Goal: Transaction & Acquisition: Purchase product/service

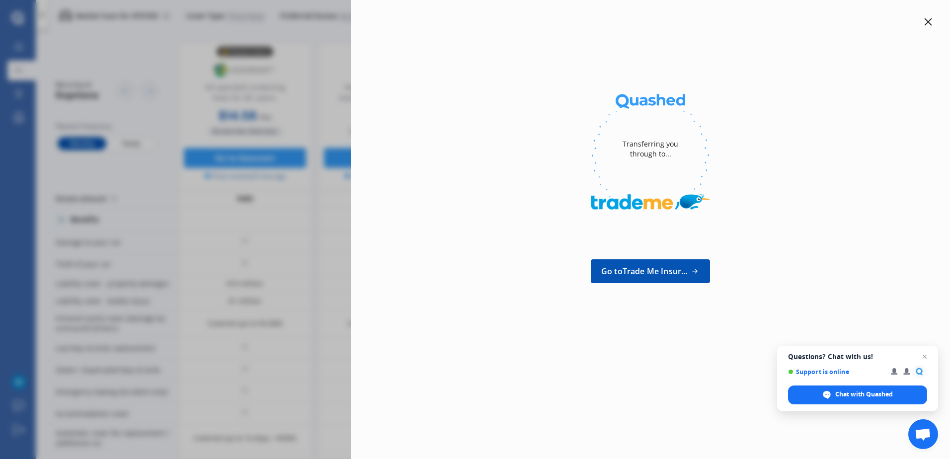
click at [928, 22] on icon at bounding box center [928, 21] width 7 height 7
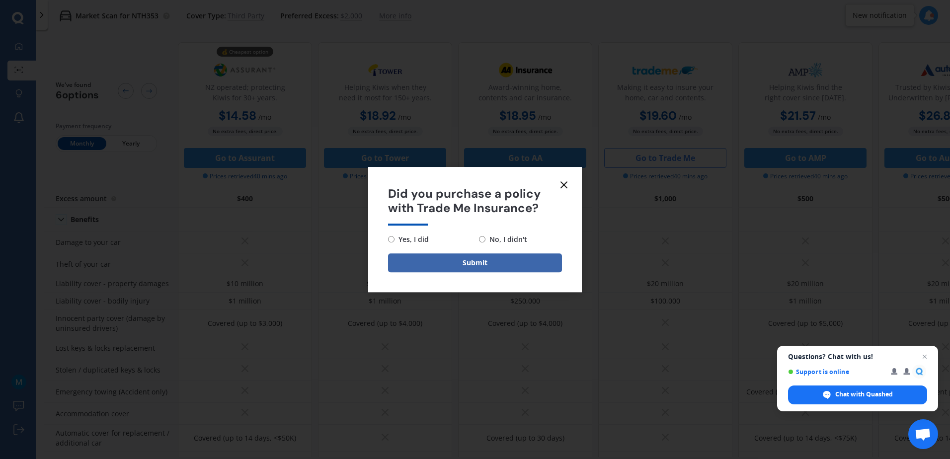
click at [493, 243] on span "No, I didn't" at bounding box center [506, 240] width 42 height 12
click at [485, 242] on input "No, I didn't" at bounding box center [482, 239] width 6 height 6
radio input "true"
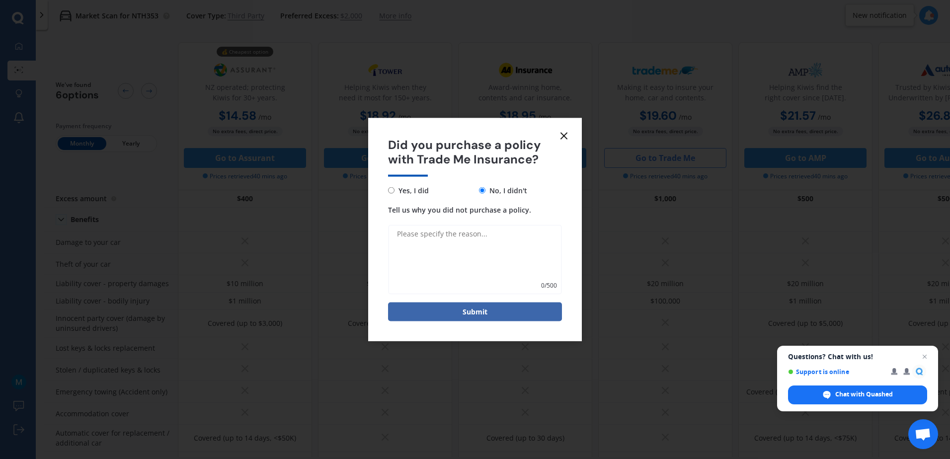
click at [444, 242] on textarea "Tell us why you did not purchase a policy." at bounding box center [475, 260] width 174 height 70
type textarea "Don't cover uber"
click at [496, 308] on button "Submit" at bounding box center [475, 311] width 174 height 19
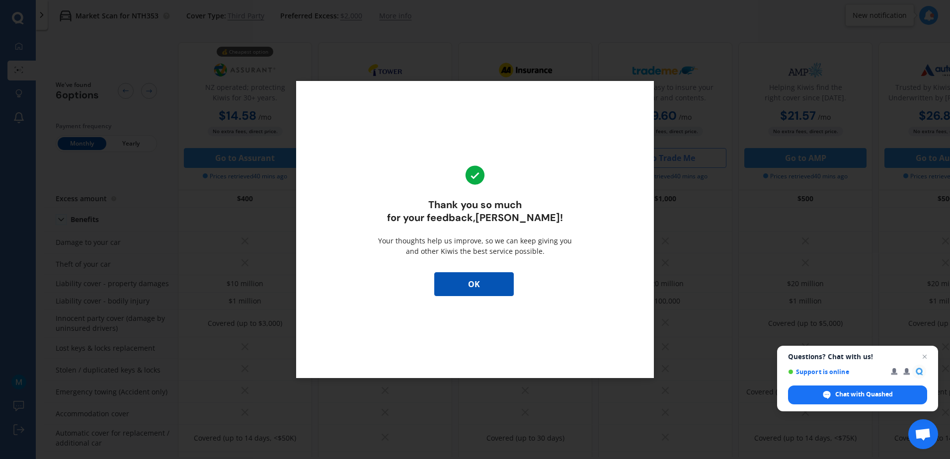
click at [488, 286] on button "OK" at bounding box center [473, 284] width 79 height 24
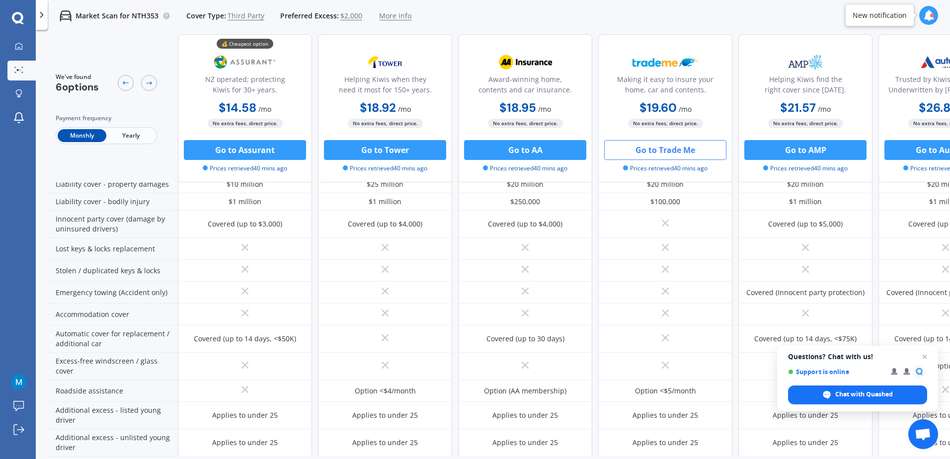
scroll to position [99, 68]
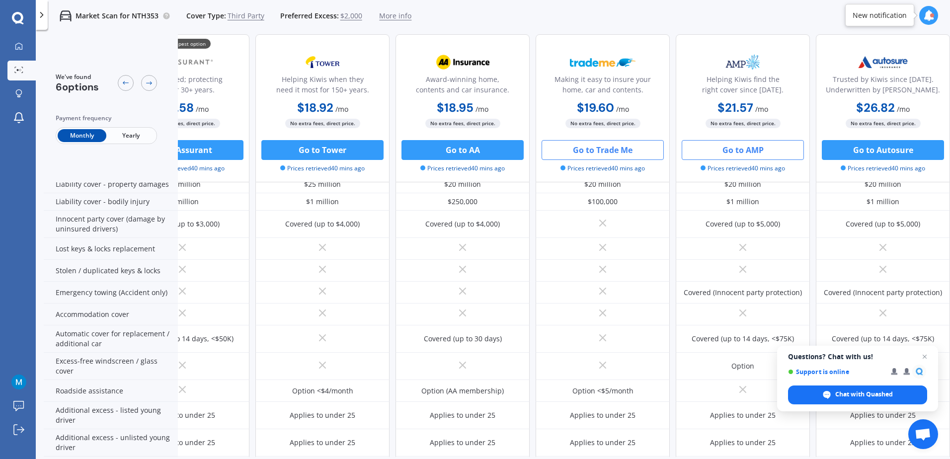
click at [749, 147] on button "Go to AMP" at bounding box center [743, 150] width 122 height 20
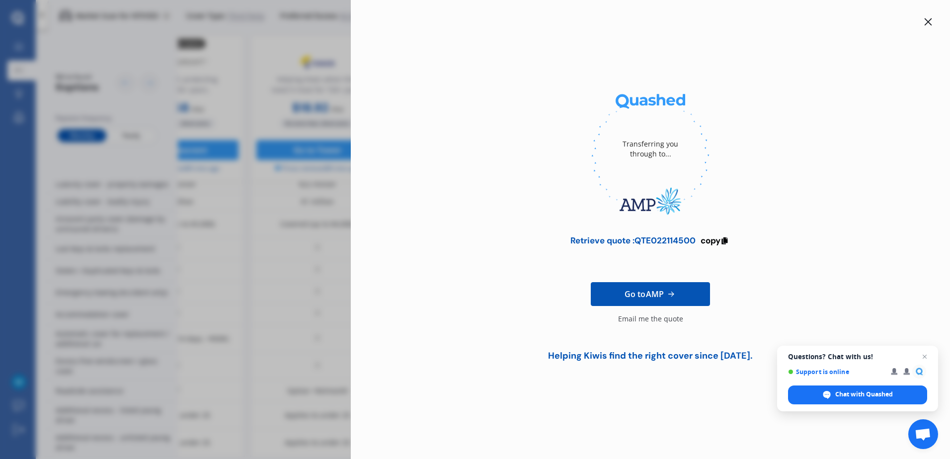
click at [927, 18] on icon at bounding box center [928, 22] width 8 height 8
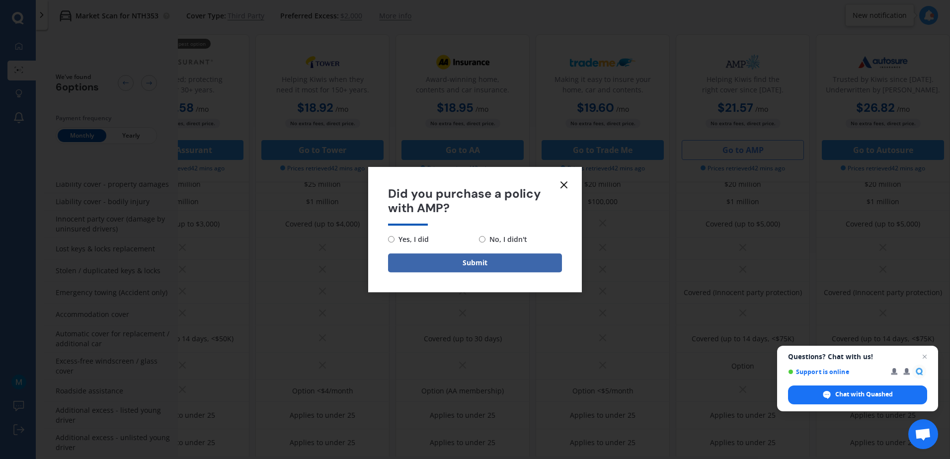
click at [482, 236] on input "No, I didn't" at bounding box center [482, 239] width 6 height 6
radio input "true"
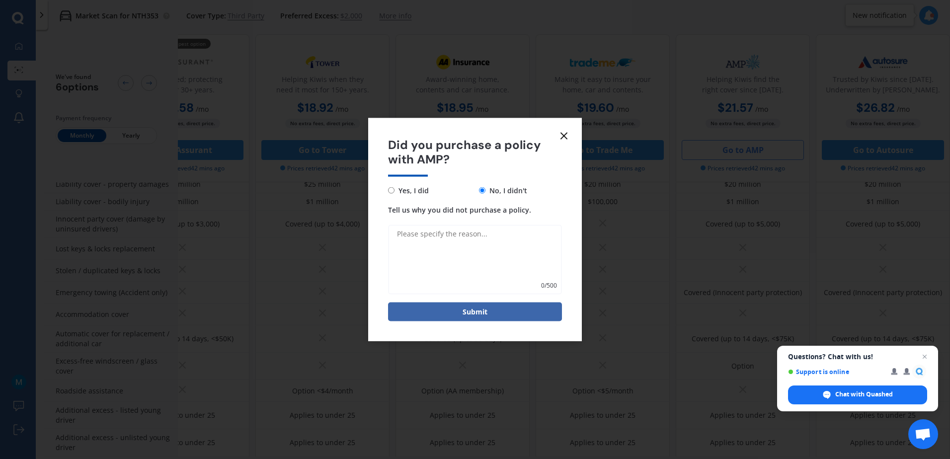
click at [443, 245] on textarea "Tell us why you did not purchase a policy." at bounding box center [475, 260] width 174 height 70
type textarea "Don't cover uber"
click at [496, 313] on button "Submit" at bounding box center [475, 311] width 174 height 19
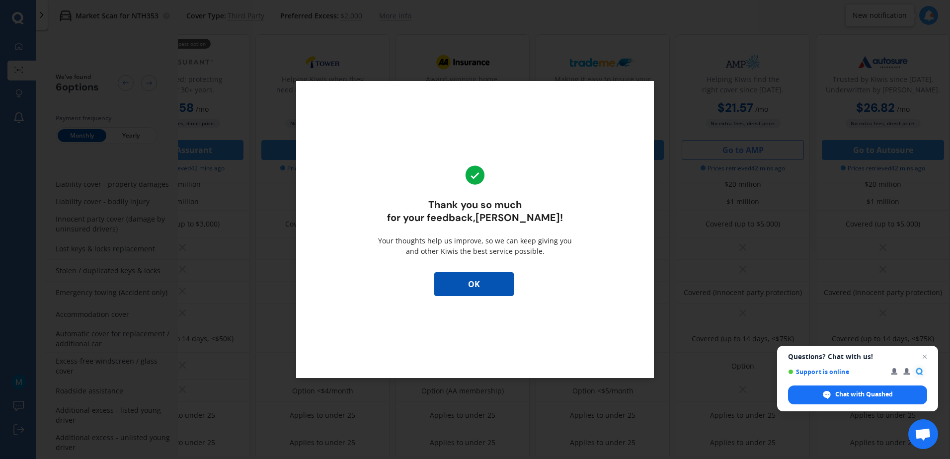
click at [482, 279] on button "OK" at bounding box center [473, 284] width 79 height 24
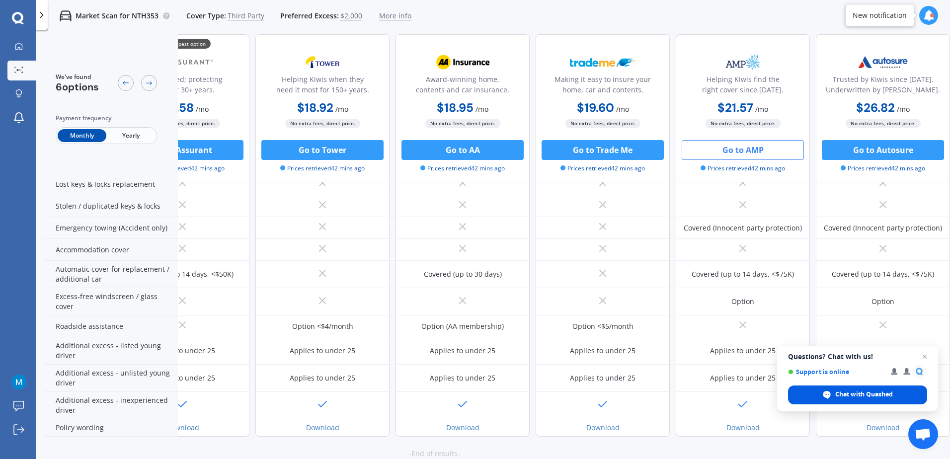
scroll to position [197, 68]
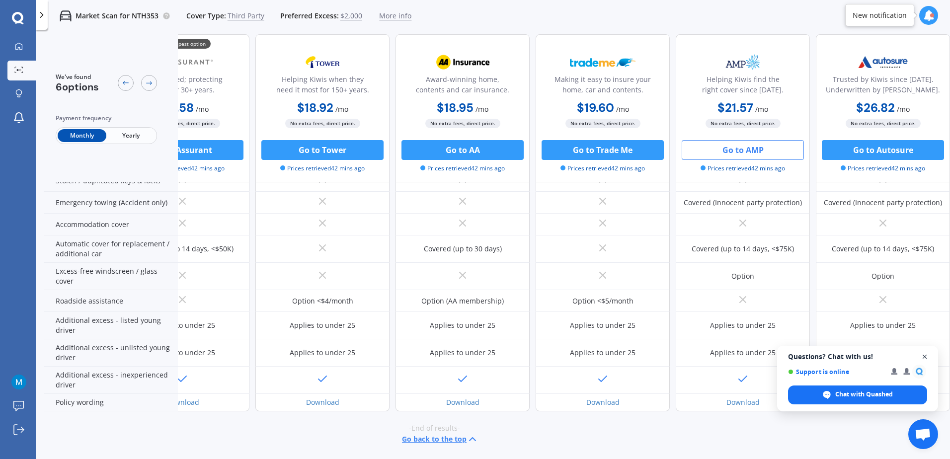
click at [927, 355] on span "Open chat" at bounding box center [925, 357] width 12 height 12
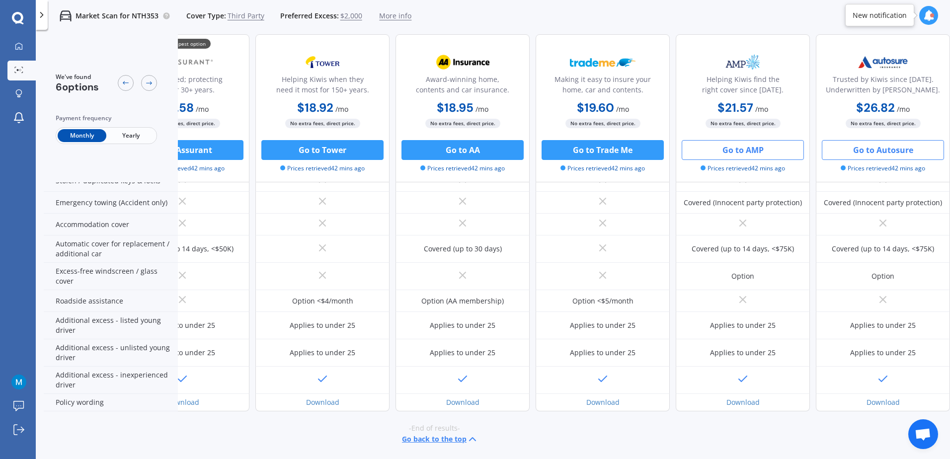
click at [898, 147] on button "Go to Autosure" at bounding box center [883, 150] width 122 height 20
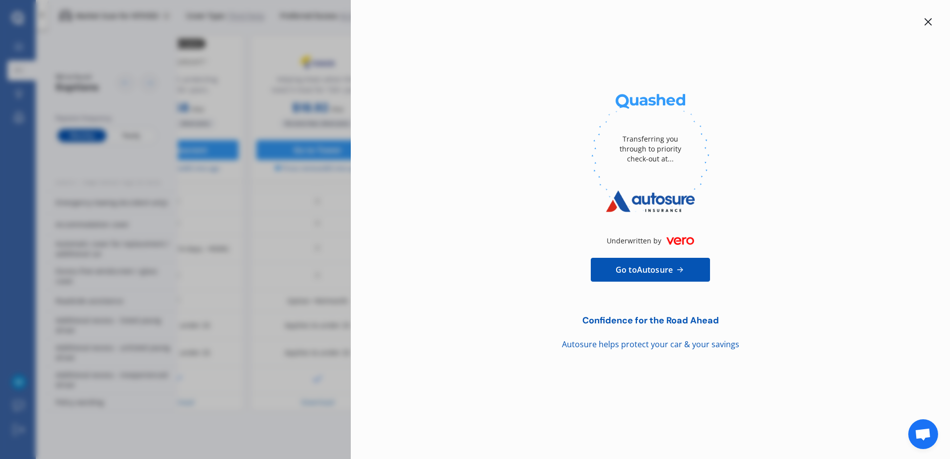
click at [927, 17] on div at bounding box center [928, 22] width 12 height 12
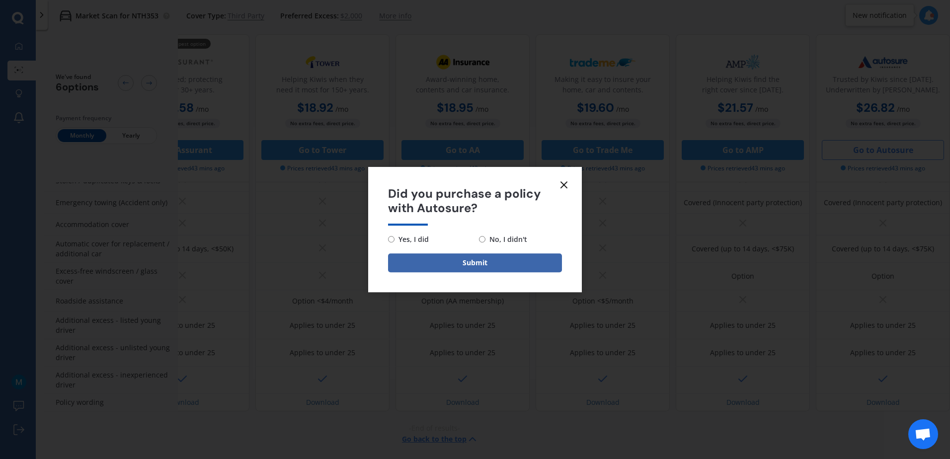
click at [487, 237] on span "No, I didn't" at bounding box center [506, 240] width 42 height 12
click at [485, 237] on input "No, I didn't" at bounding box center [482, 239] width 6 height 6
radio input "true"
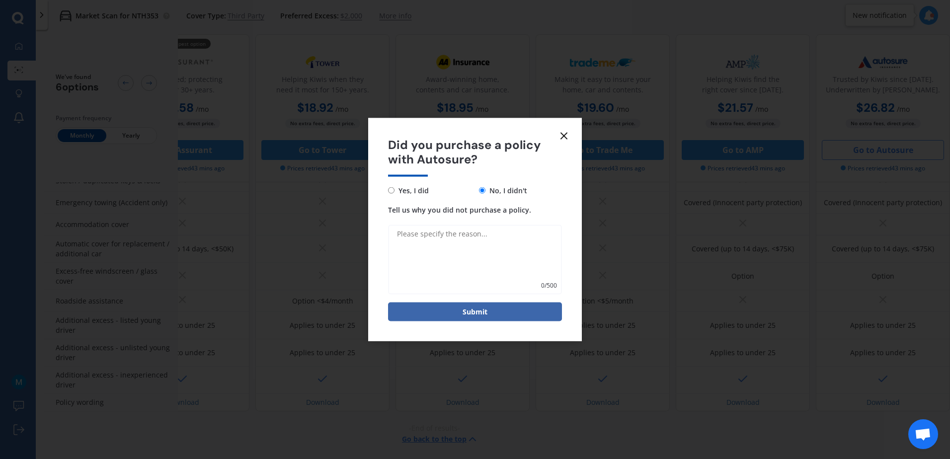
click at [461, 241] on textarea "Tell us why you did not purchase a policy." at bounding box center [475, 260] width 174 height 70
type textarea "Don't cover uber"
click at [484, 317] on button "Submit" at bounding box center [475, 311] width 174 height 19
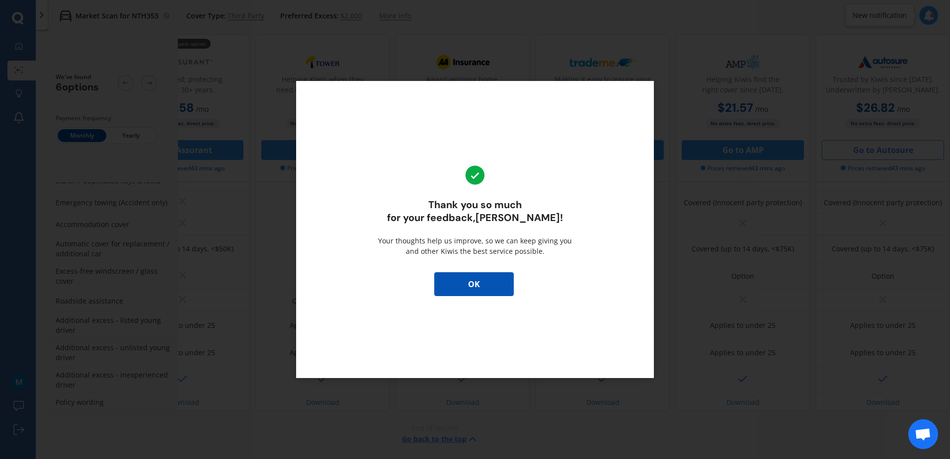
click at [475, 292] on button "OK" at bounding box center [473, 284] width 79 height 24
